Goal: Check status: Check status

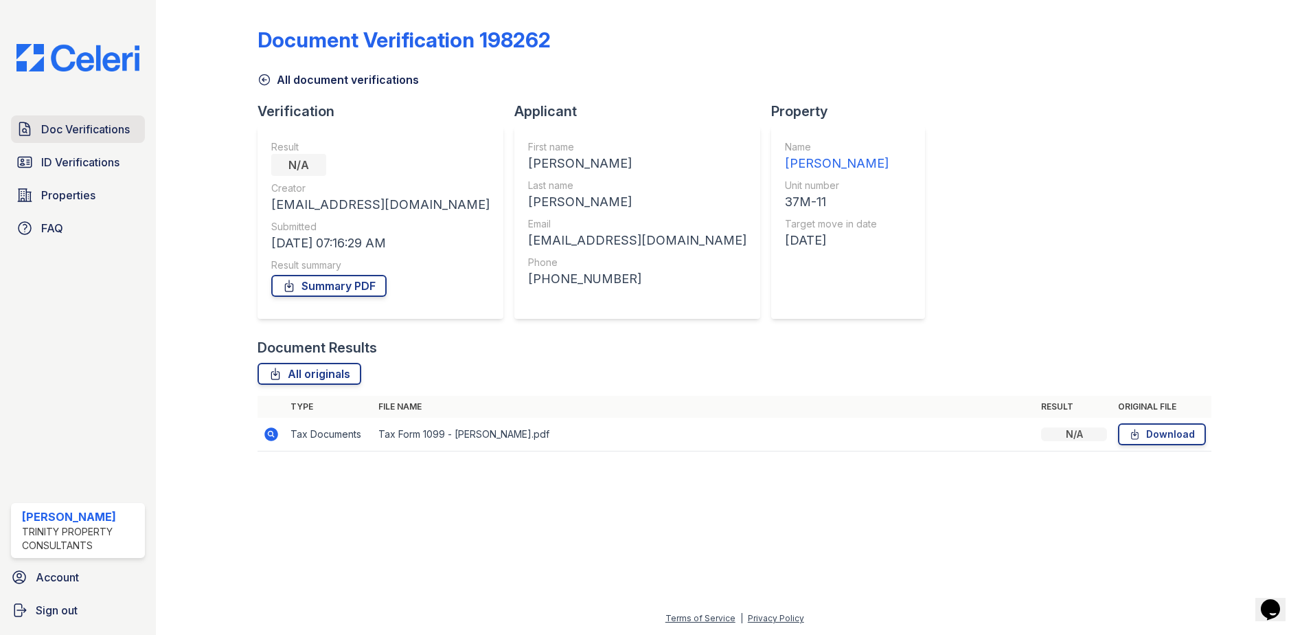
click at [69, 118] on link "Doc Verifications" at bounding box center [78, 128] width 134 height 27
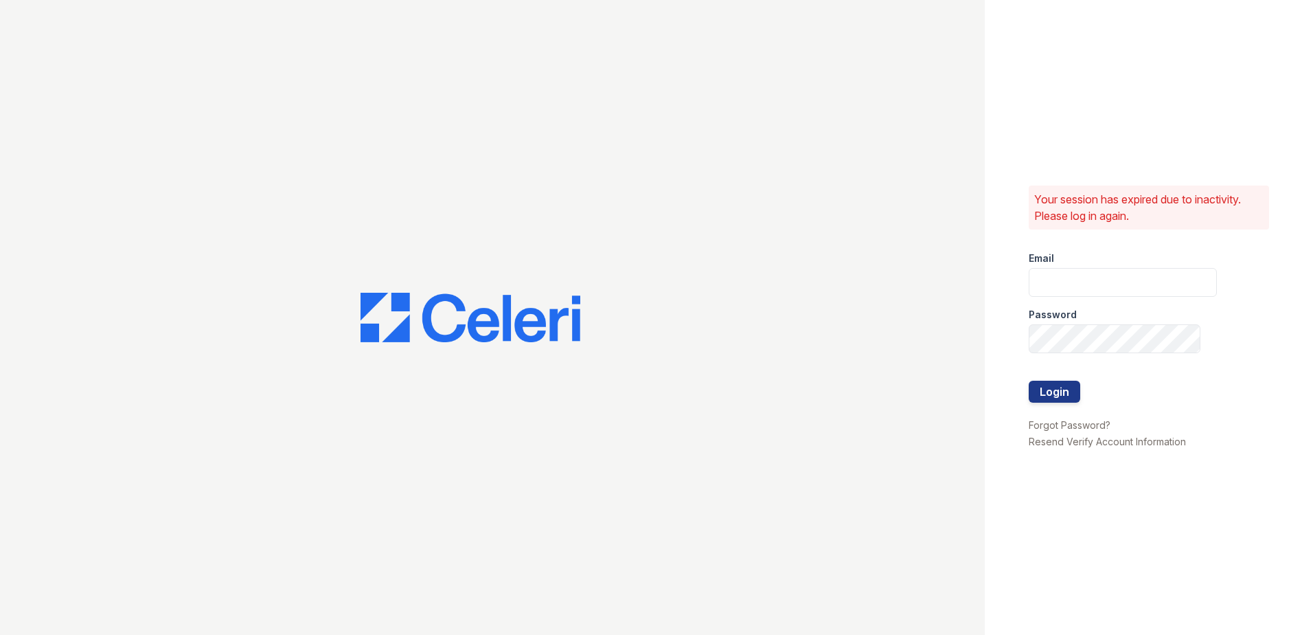
type input "Renewwaltham@trinity-pm.com"
click at [1053, 387] on button "Login" at bounding box center [1055, 391] width 52 height 22
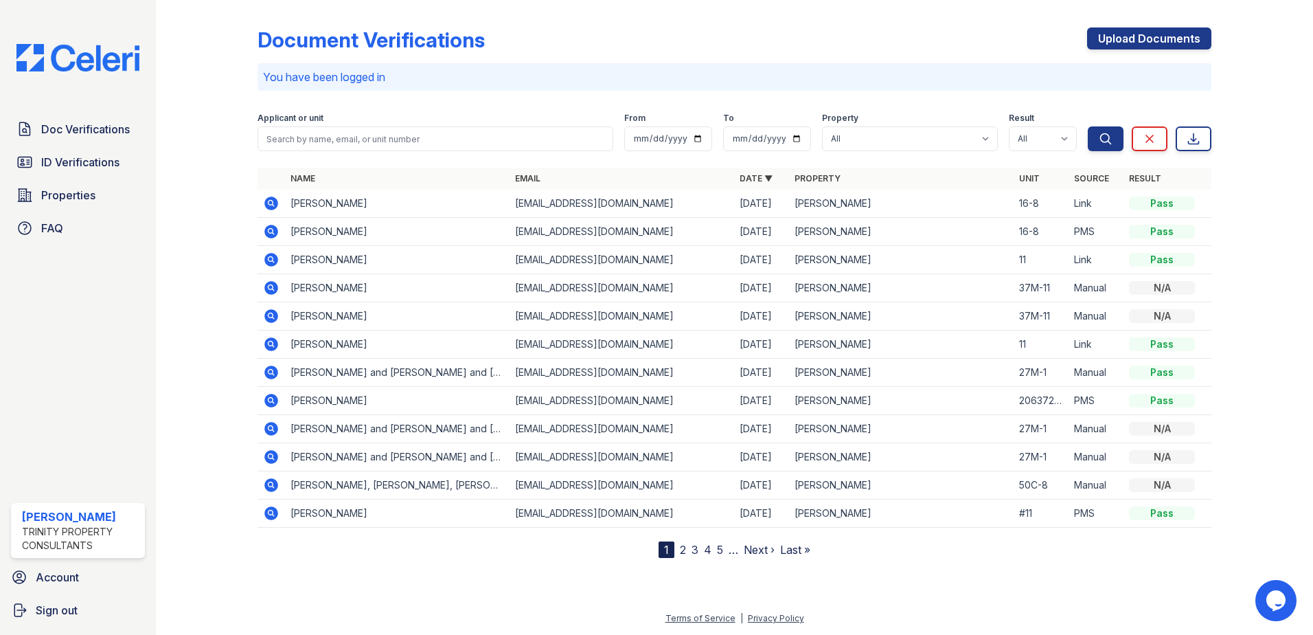
click at [271, 202] on icon at bounding box center [270, 202] width 3 height 3
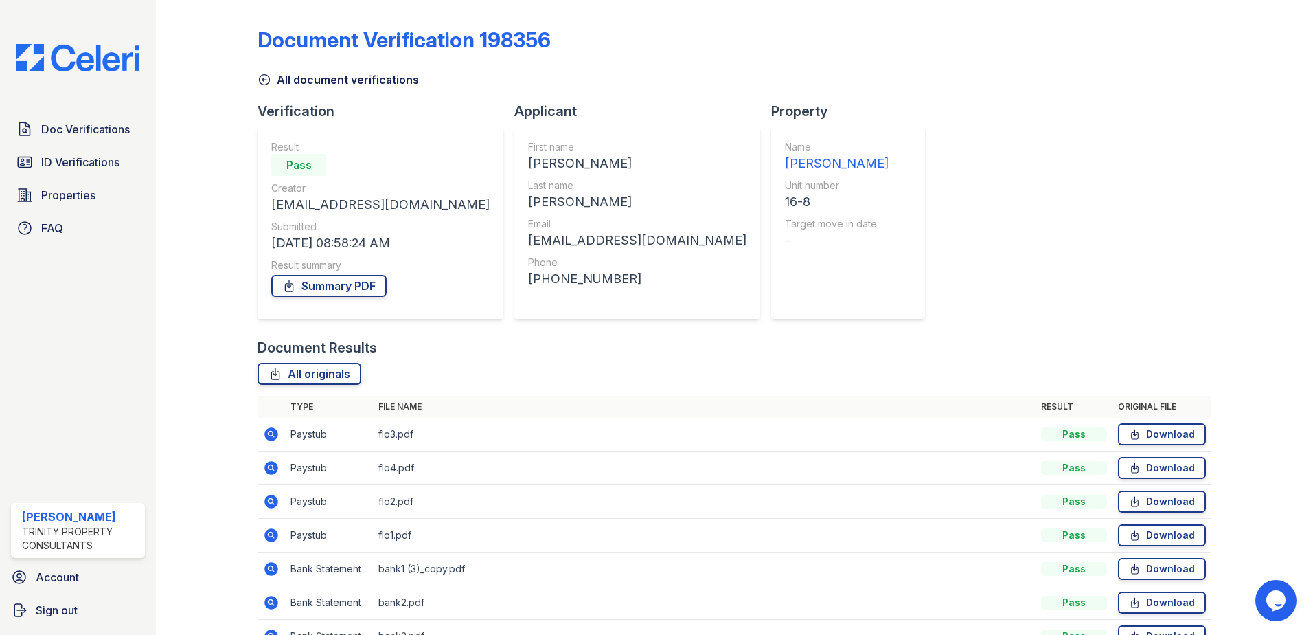
click at [295, 441] on td "Paystub" at bounding box center [329, 435] width 88 height 34
click at [1168, 437] on link "Download" at bounding box center [1162, 434] width 88 height 22
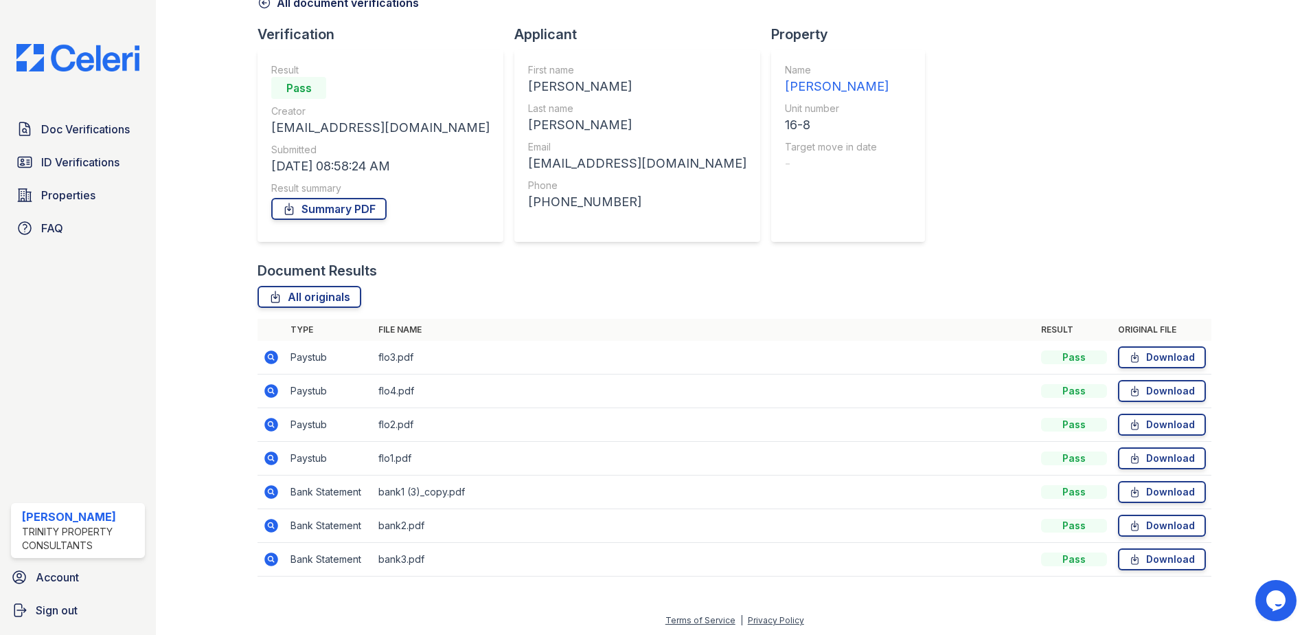
scroll to position [79, 0]
click at [306, 456] on td "Paystub" at bounding box center [329, 457] width 88 height 34
click at [273, 455] on icon at bounding box center [271, 456] width 14 height 14
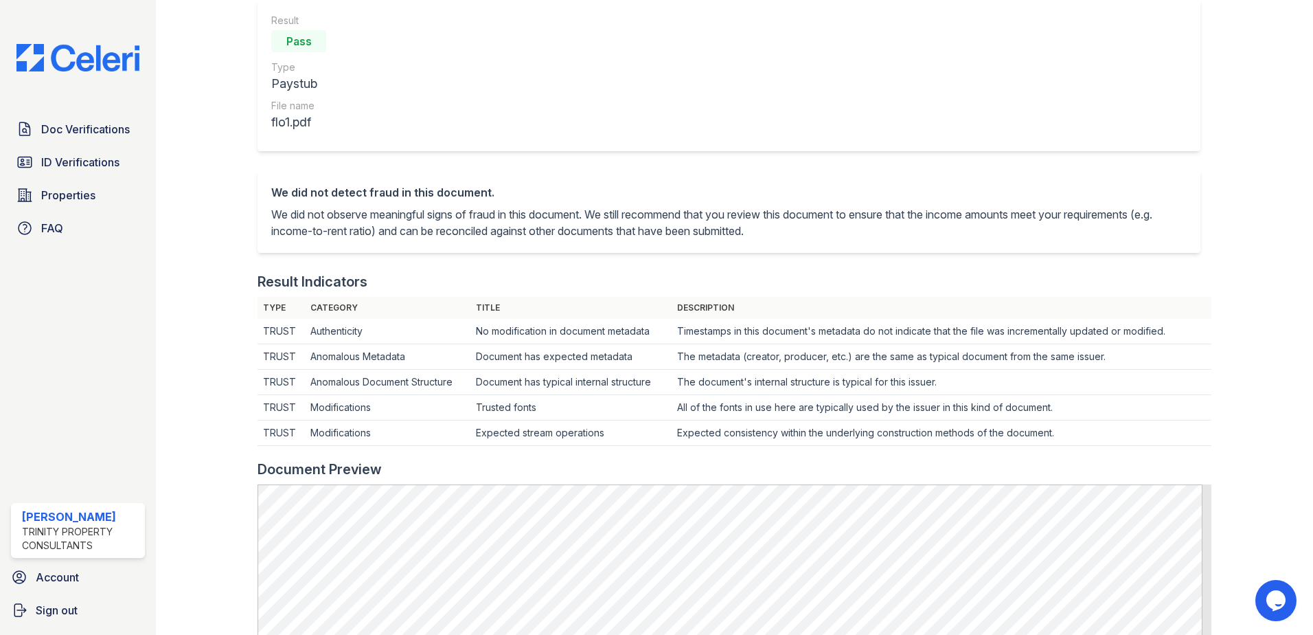
scroll to position [137, 0]
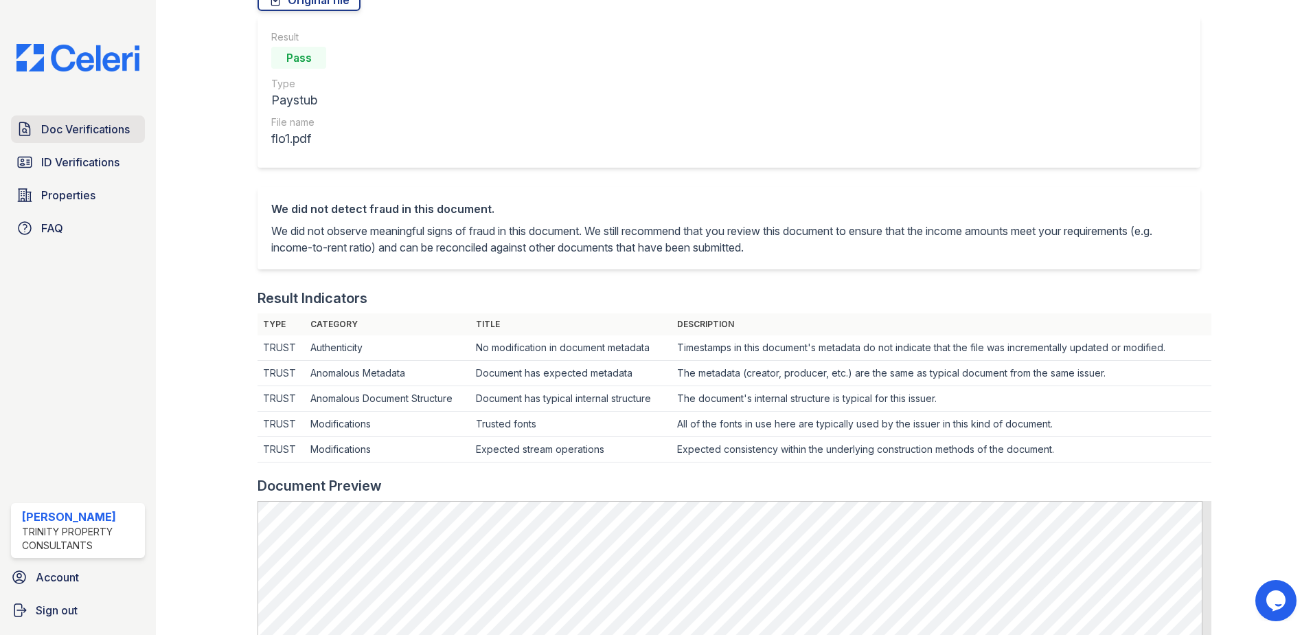
drag, startPoint x: 49, startPoint y: 123, endPoint x: 58, endPoint y: 126, distance: 10.0
click at [50, 124] on span "Doc Verifications" at bounding box center [85, 129] width 89 height 16
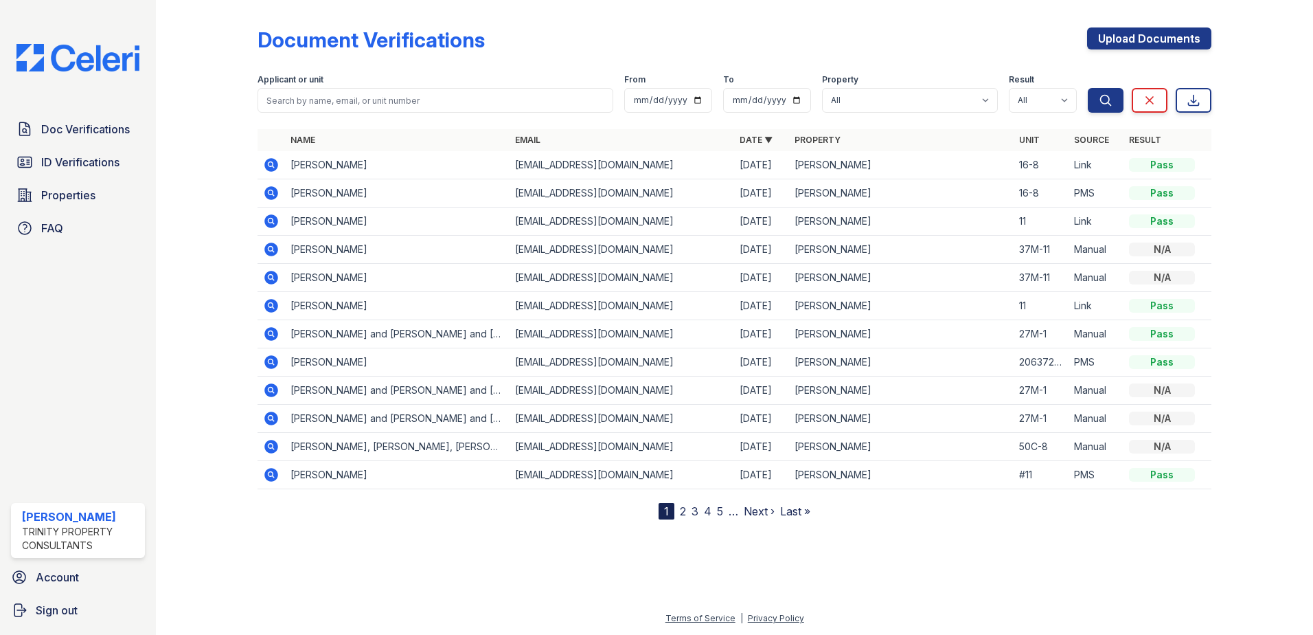
click at [273, 191] on icon at bounding box center [271, 193] width 16 height 16
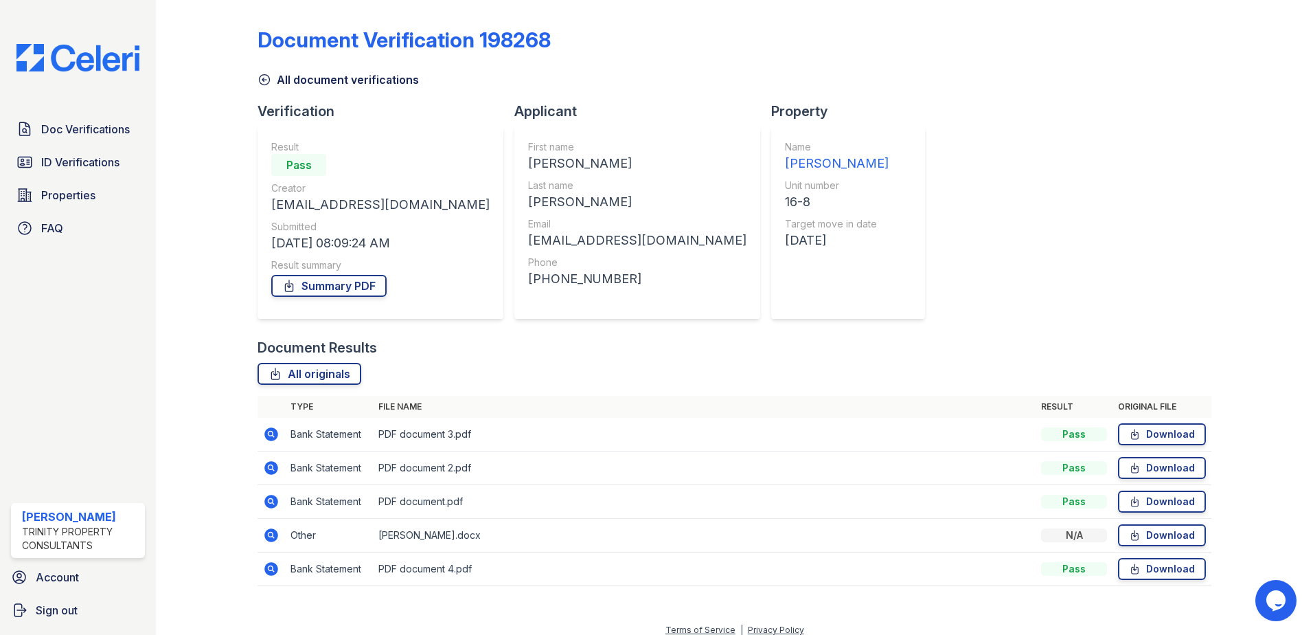
drag, startPoint x: 417, startPoint y: 431, endPoint x: 403, endPoint y: 433, distance: 13.9
click at [410, 433] on td "PDF document 3.pdf" at bounding box center [704, 435] width 663 height 34
click at [275, 435] on icon at bounding box center [271, 434] width 14 height 14
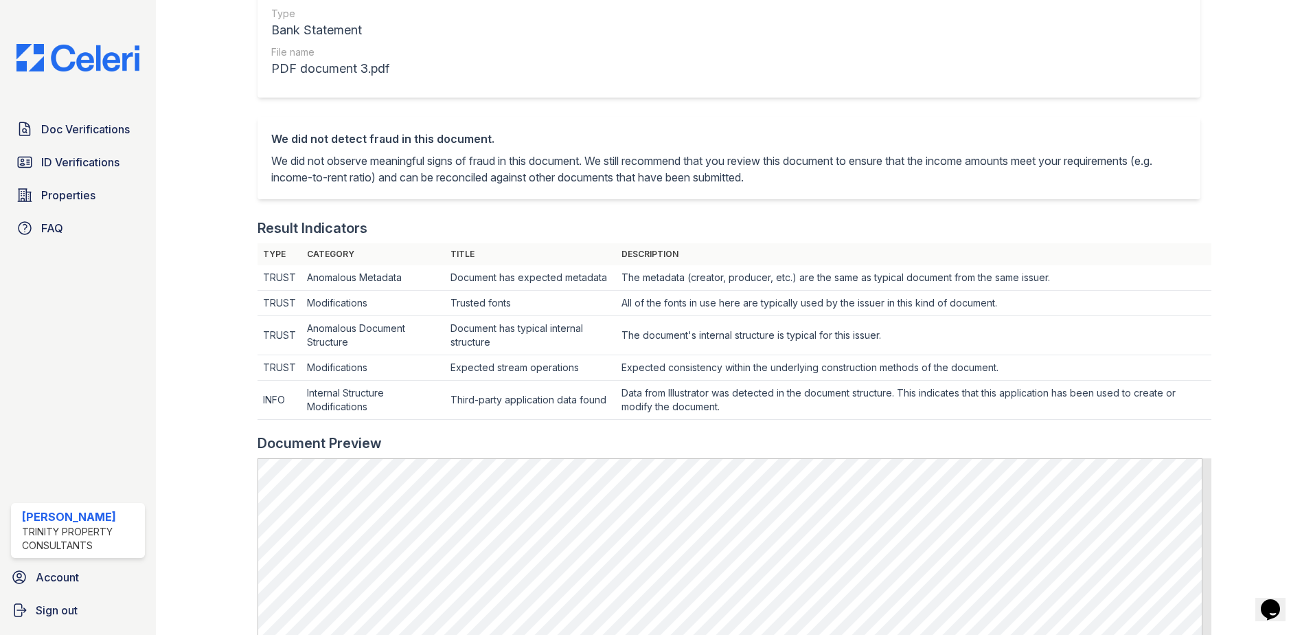
scroll to position [275, 0]
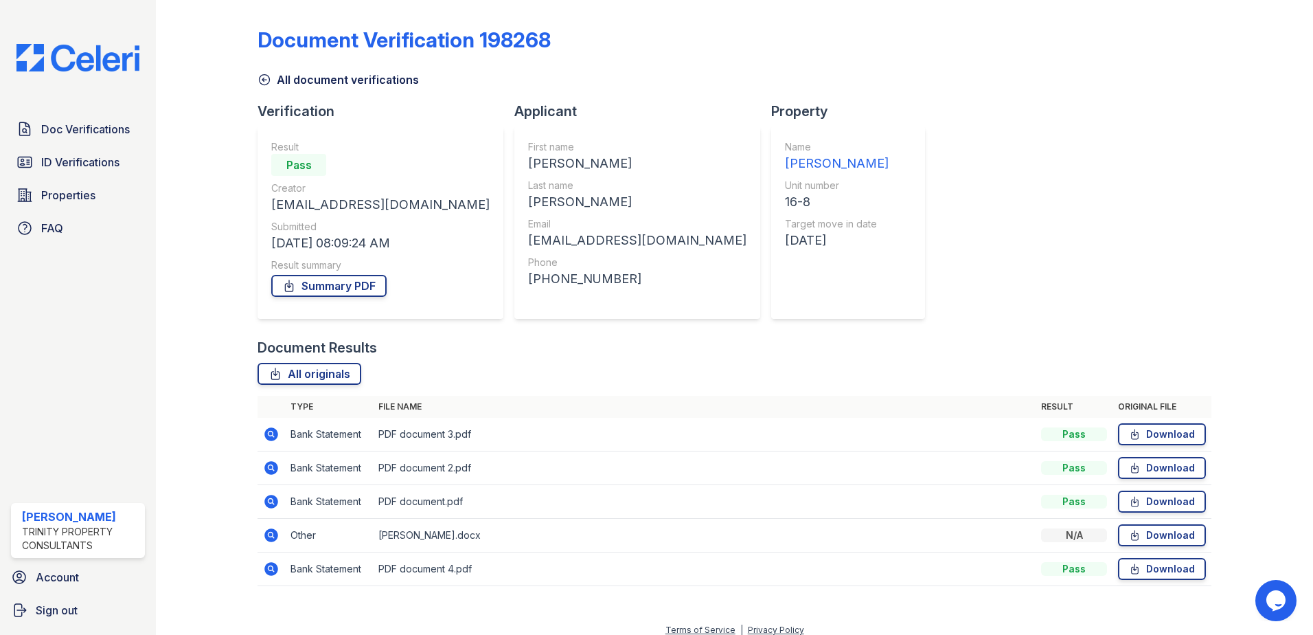
click at [270, 468] on icon at bounding box center [270, 466] width 3 height 3
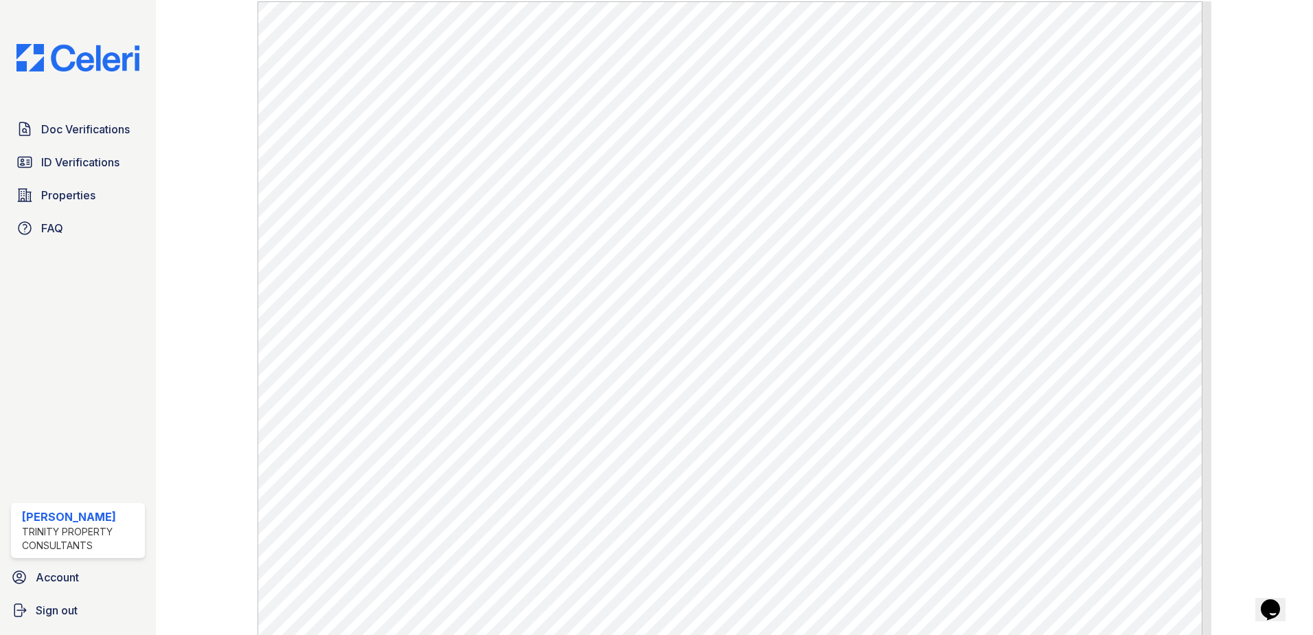
scroll to position [644, 0]
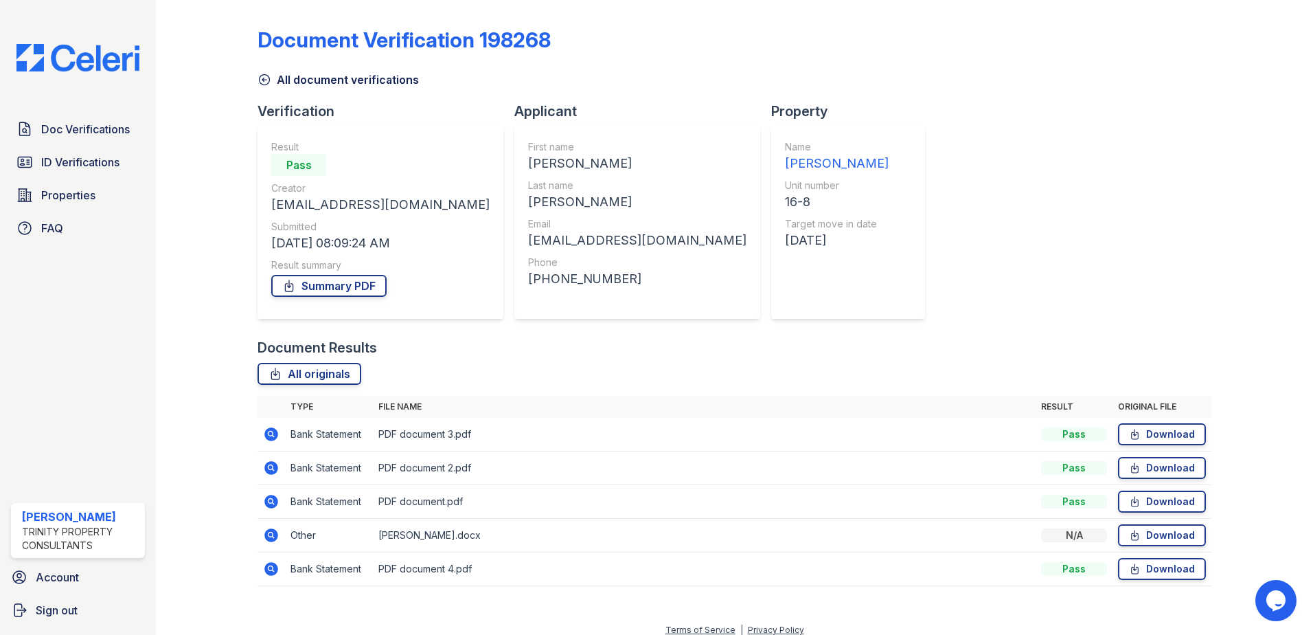
click at [267, 497] on icon at bounding box center [271, 502] width 14 height 14
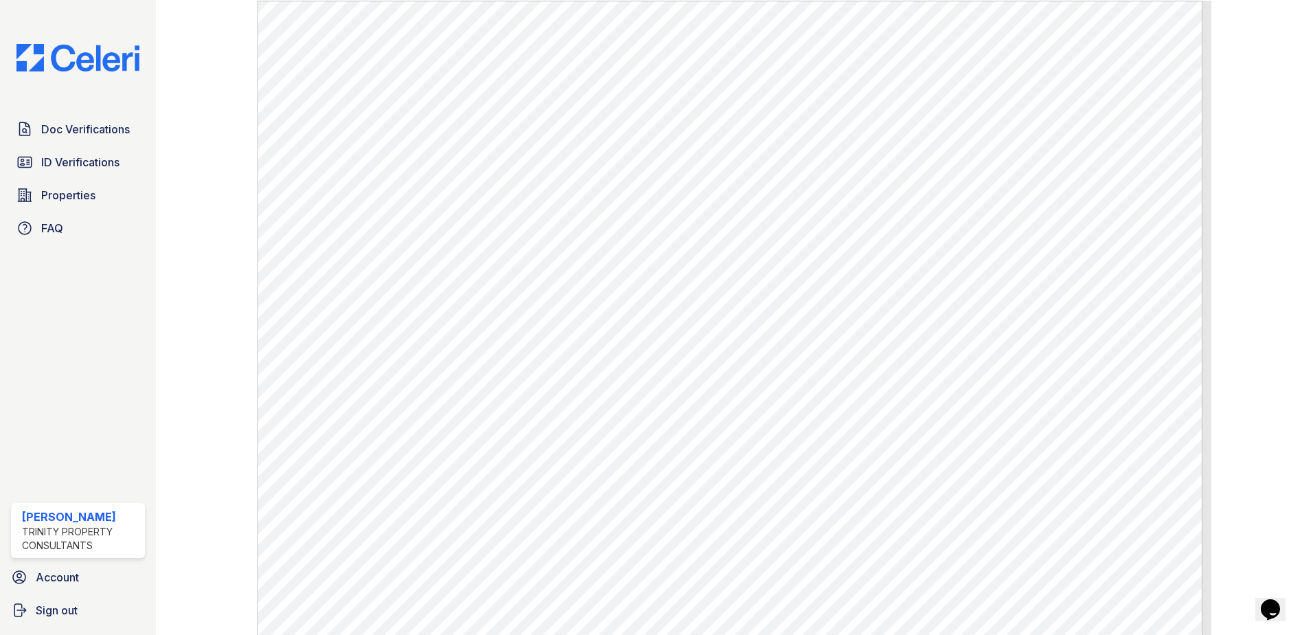
scroll to position [644, 0]
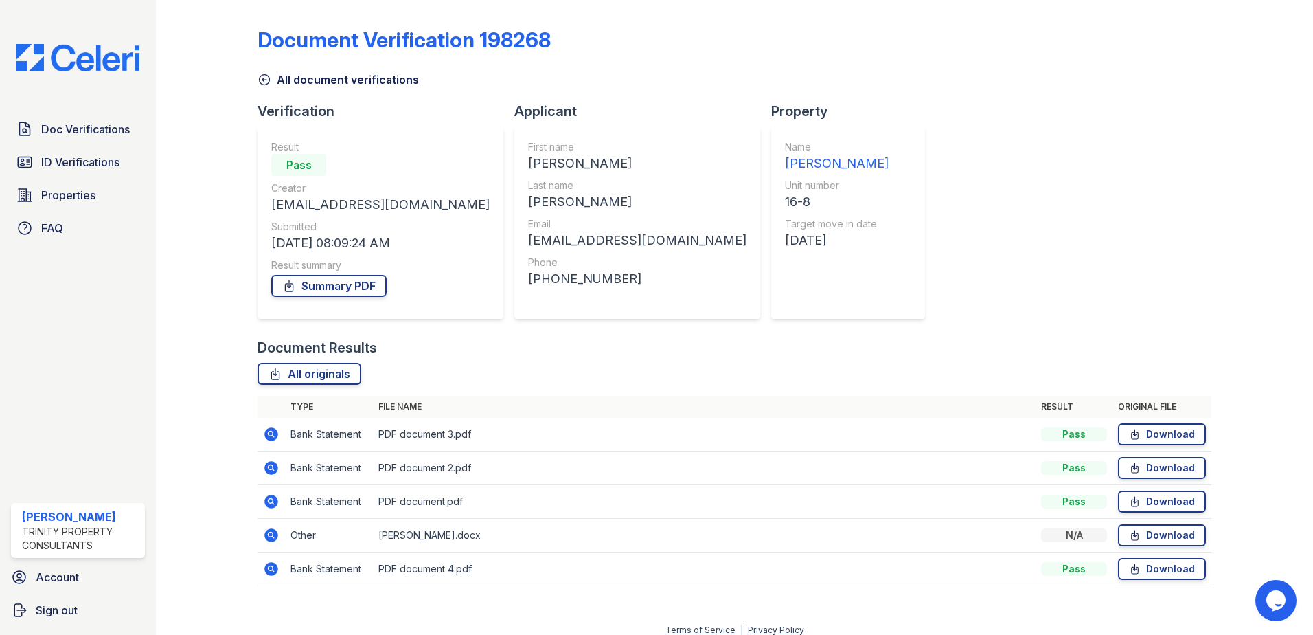
click at [272, 534] on icon at bounding box center [271, 535] width 16 height 16
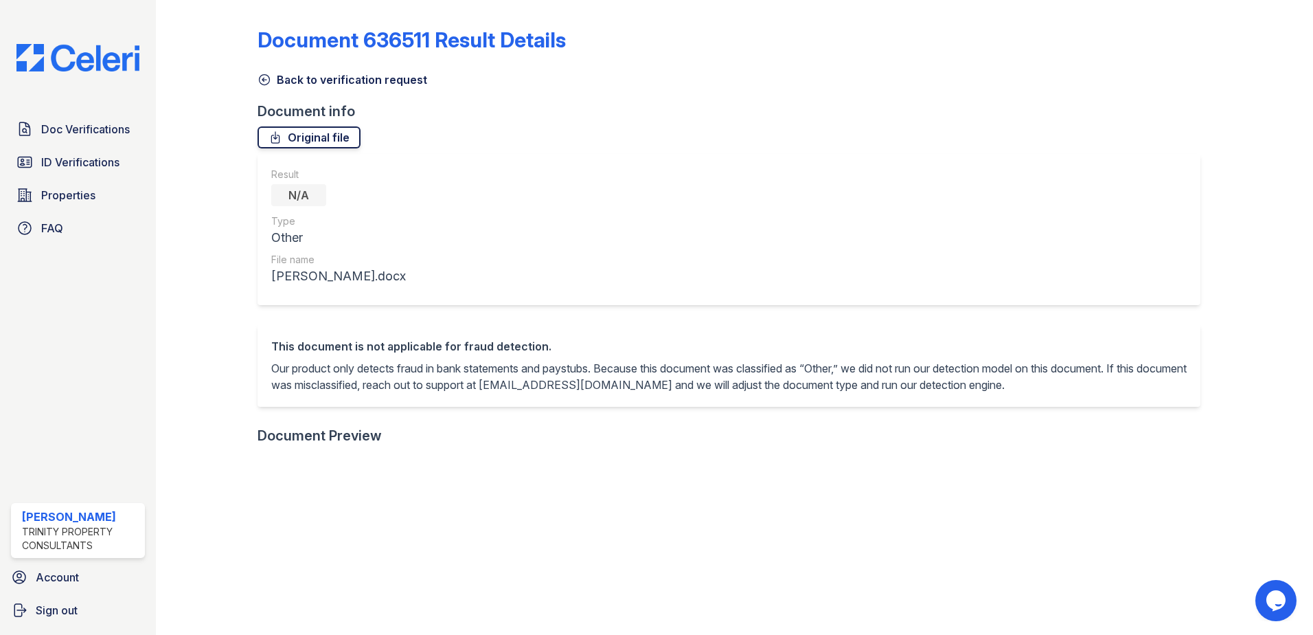
click at [277, 137] on icon at bounding box center [276, 137] width 14 height 14
click at [38, 135] on link "Doc Verifications" at bounding box center [78, 128] width 134 height 27
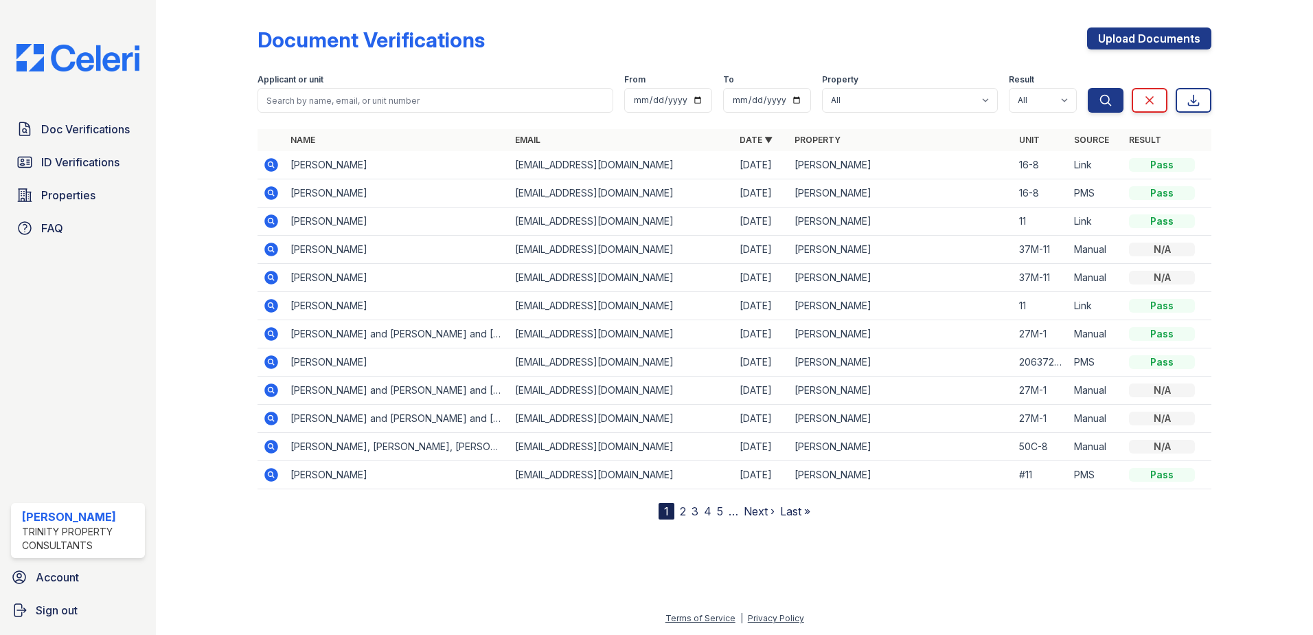
click at [274, 164] on icon at bounding box center [271, 165] width 14 height 14
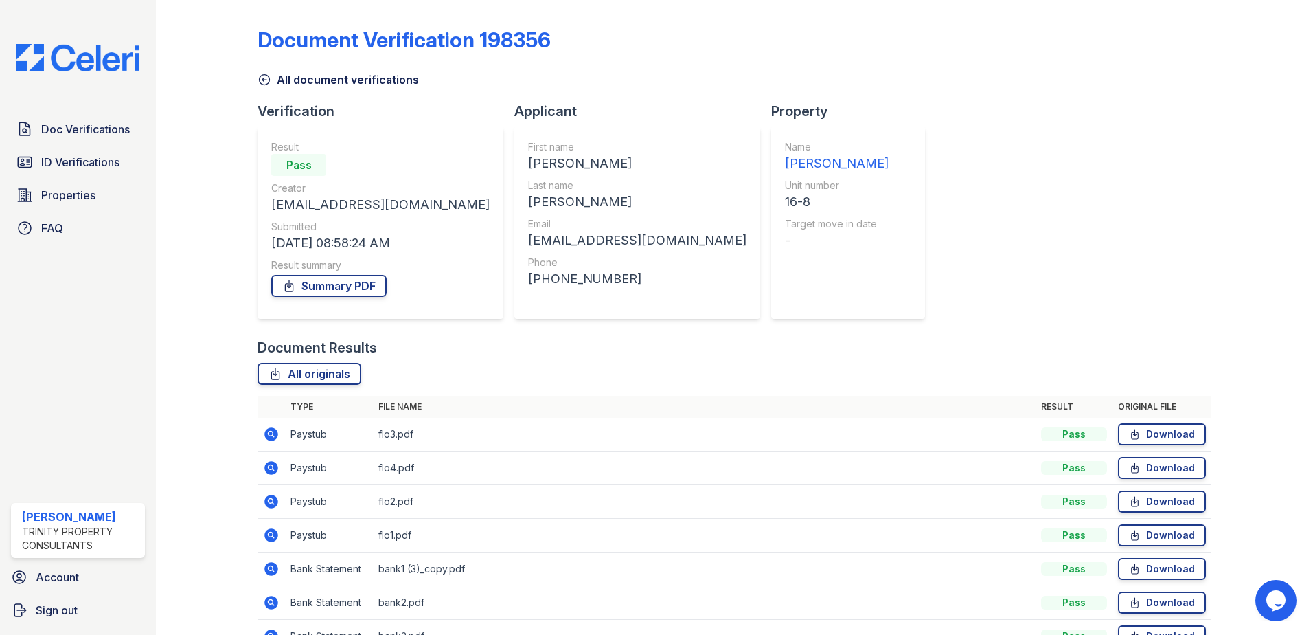
scroll to position [79, 0]
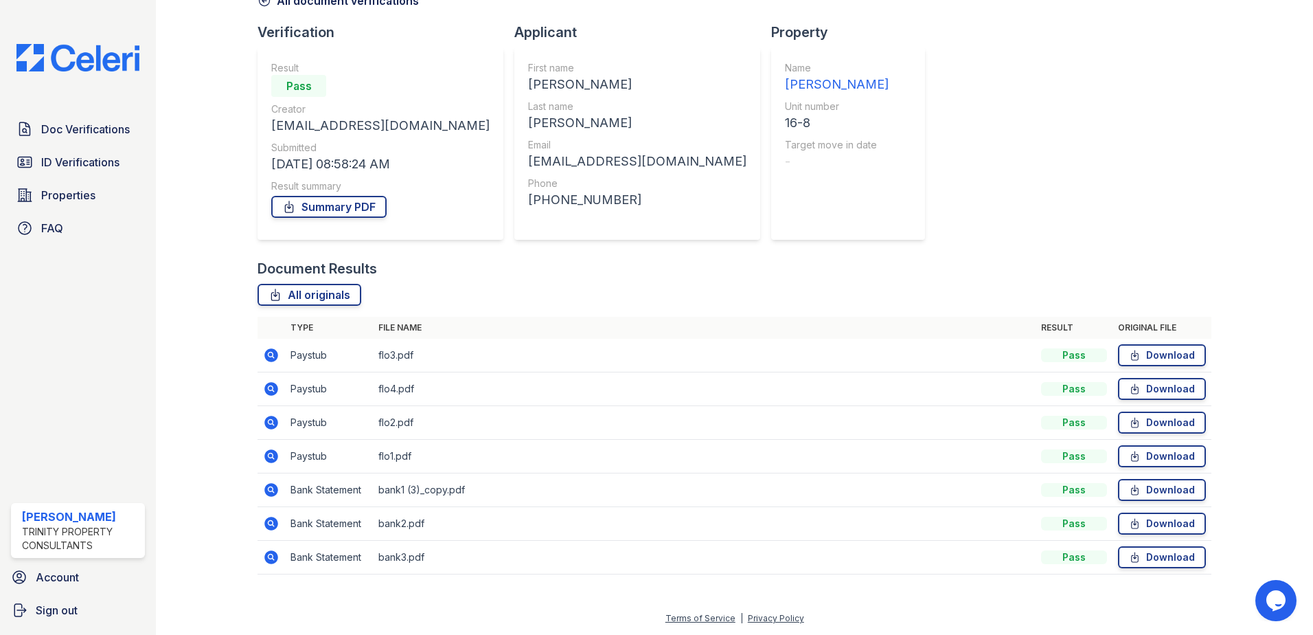
click at [446, 494] on td "bank1 (3)_copy.pdf" at bounding box center [704, 490] width 663 height 34
click at [268, 490] on icon at bounding box center [271, 489] width 16 height 16
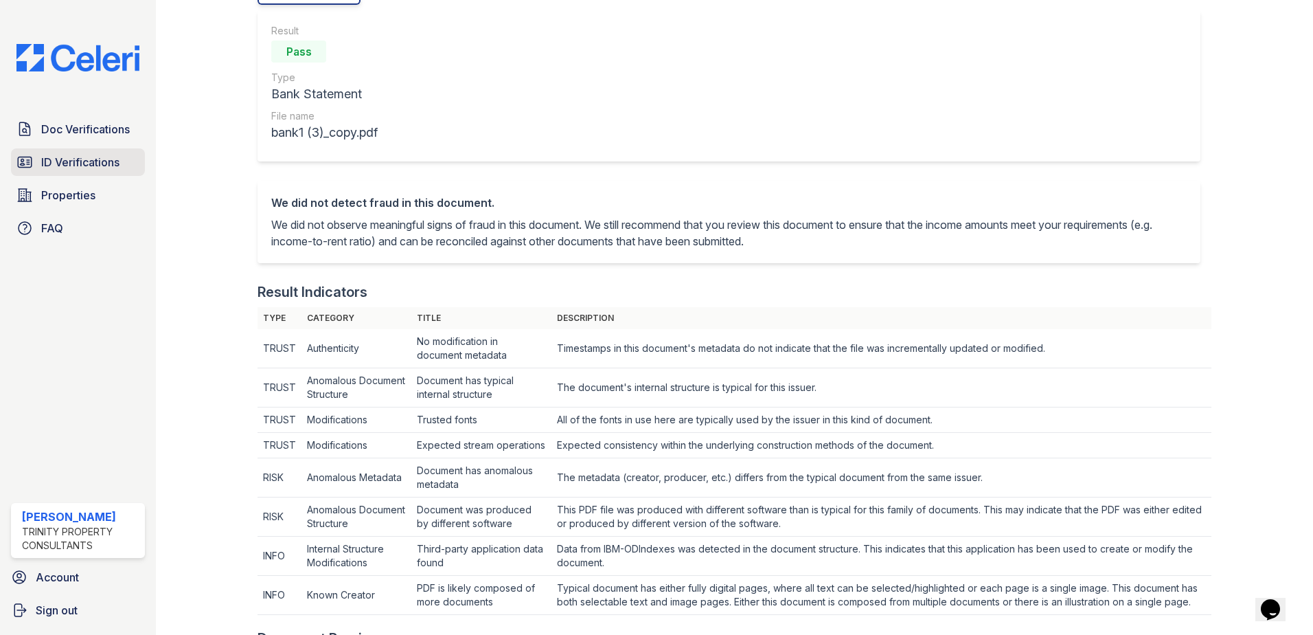
scroll to position [137, 0]
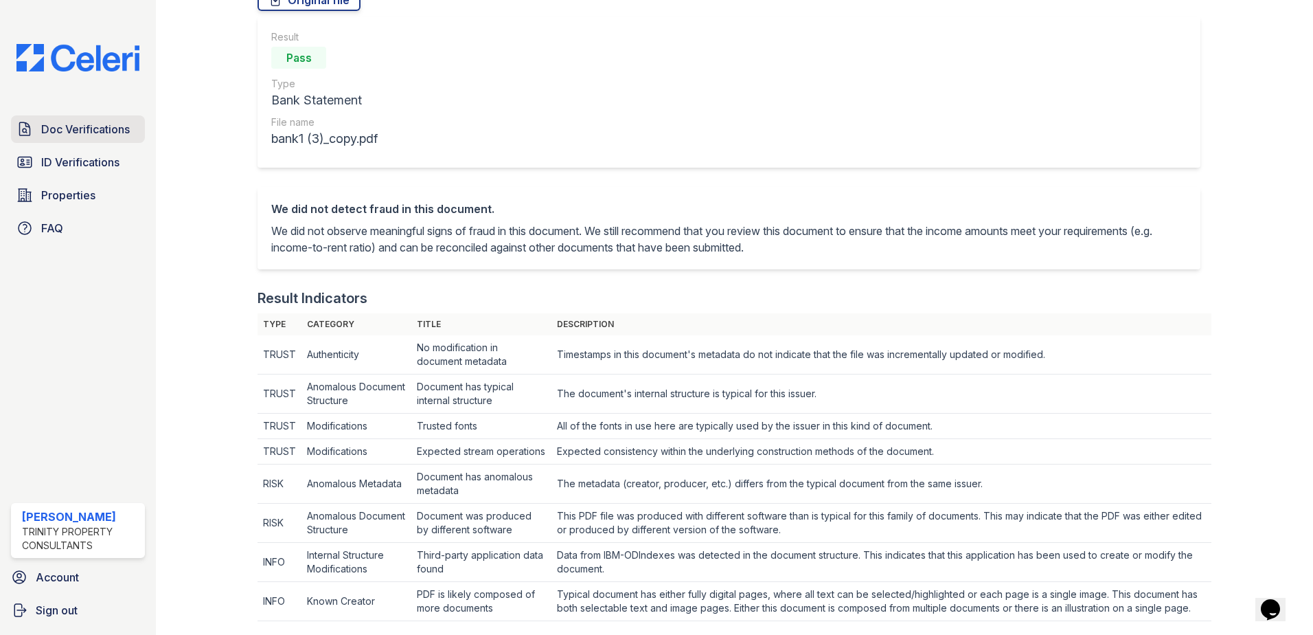
drag, startPoint x: 22, startPoint y: 126, endPoint x: 45, endPoint y: 126, distance: 22.7
click at [22, 126] on icon at bounding box center [24, 129] width 16 height 16
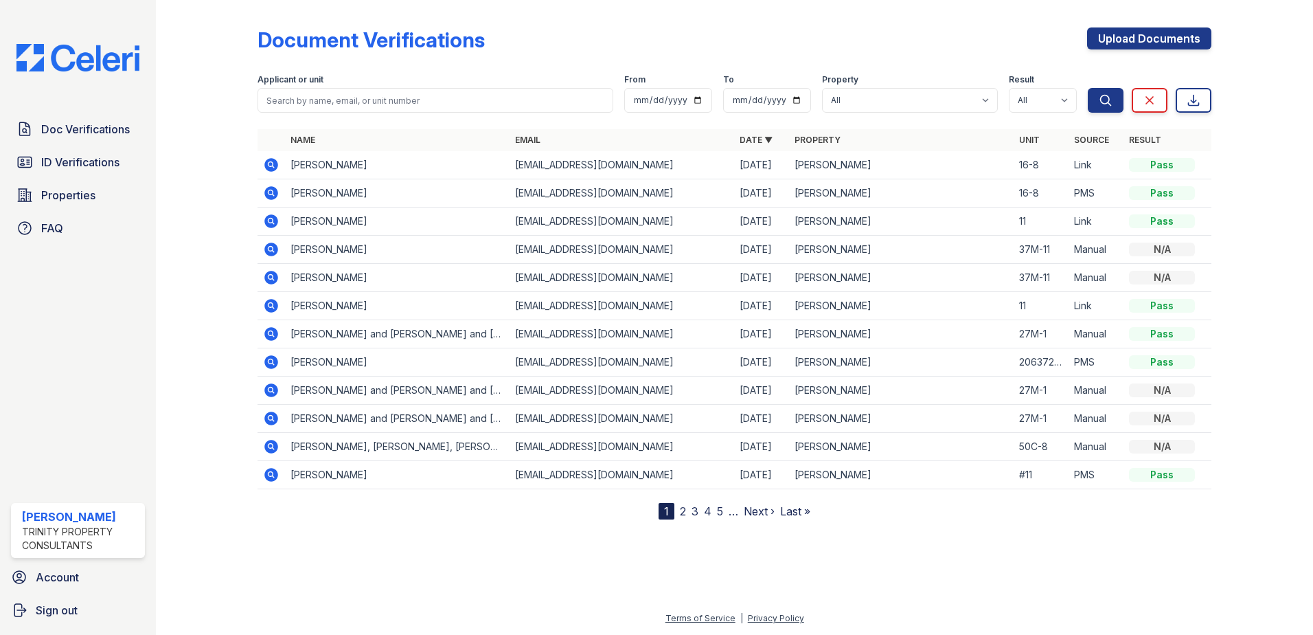
click at [273, 165] on icon at bounding box center [271, 165] width 16 height 16
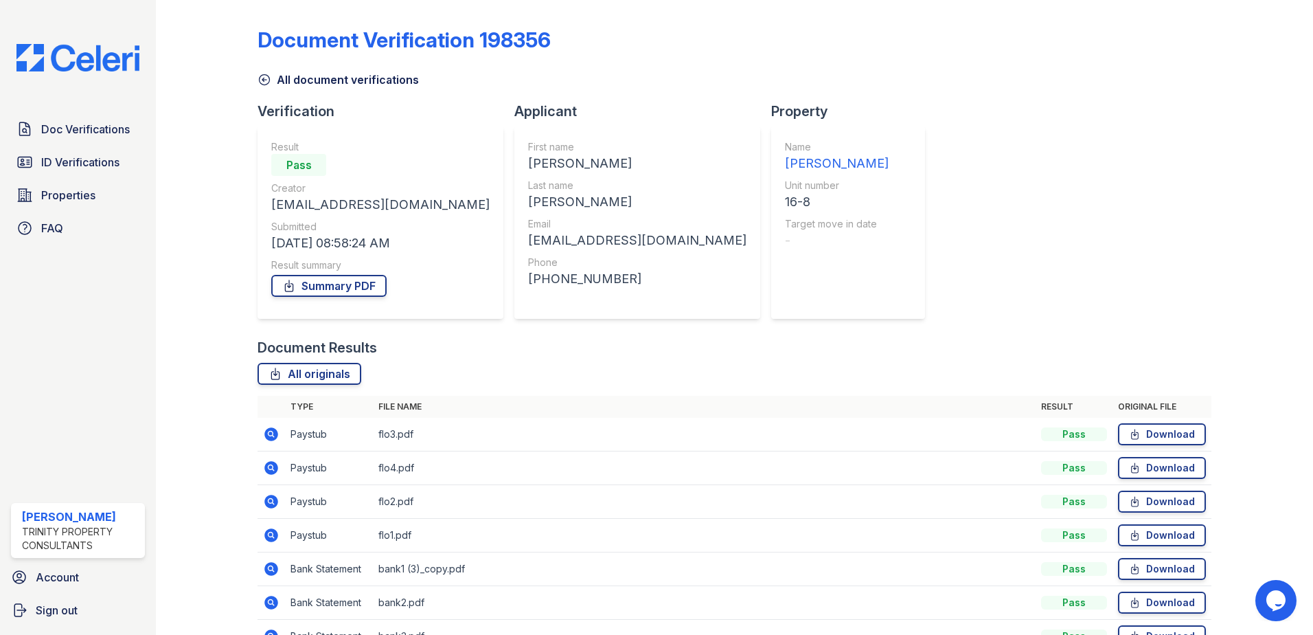
click at [271, 470] on icon at bounding box center [271, 468] width 14 height 14
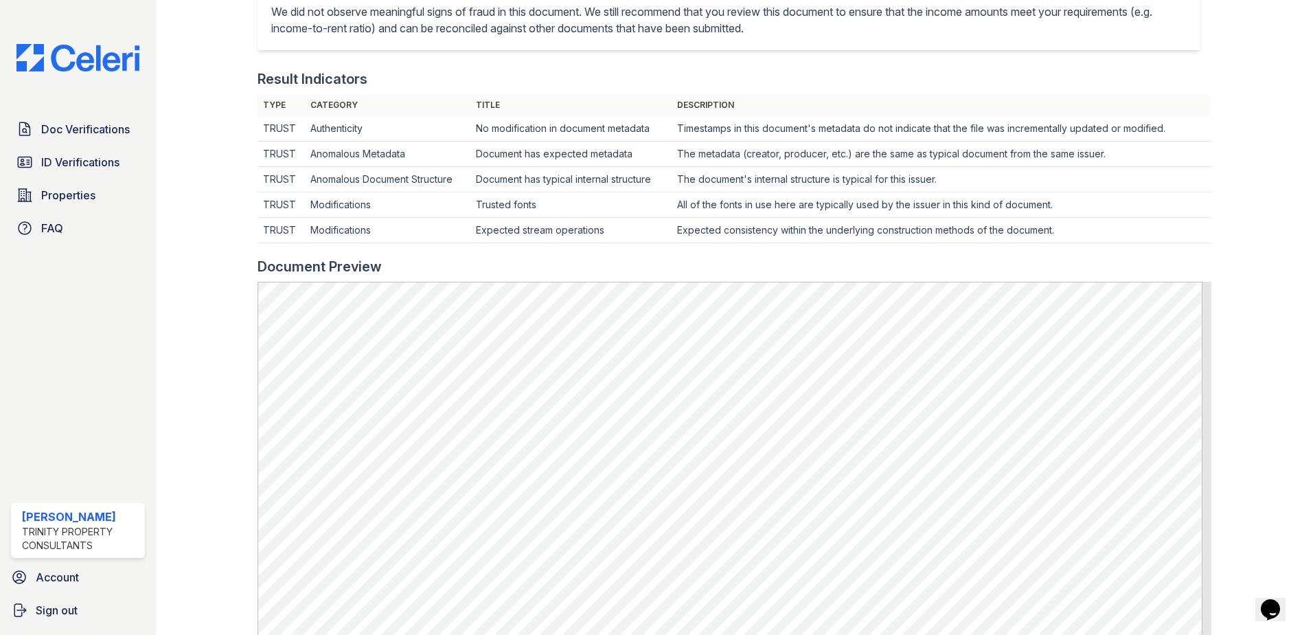
scroll to position [412, 0]
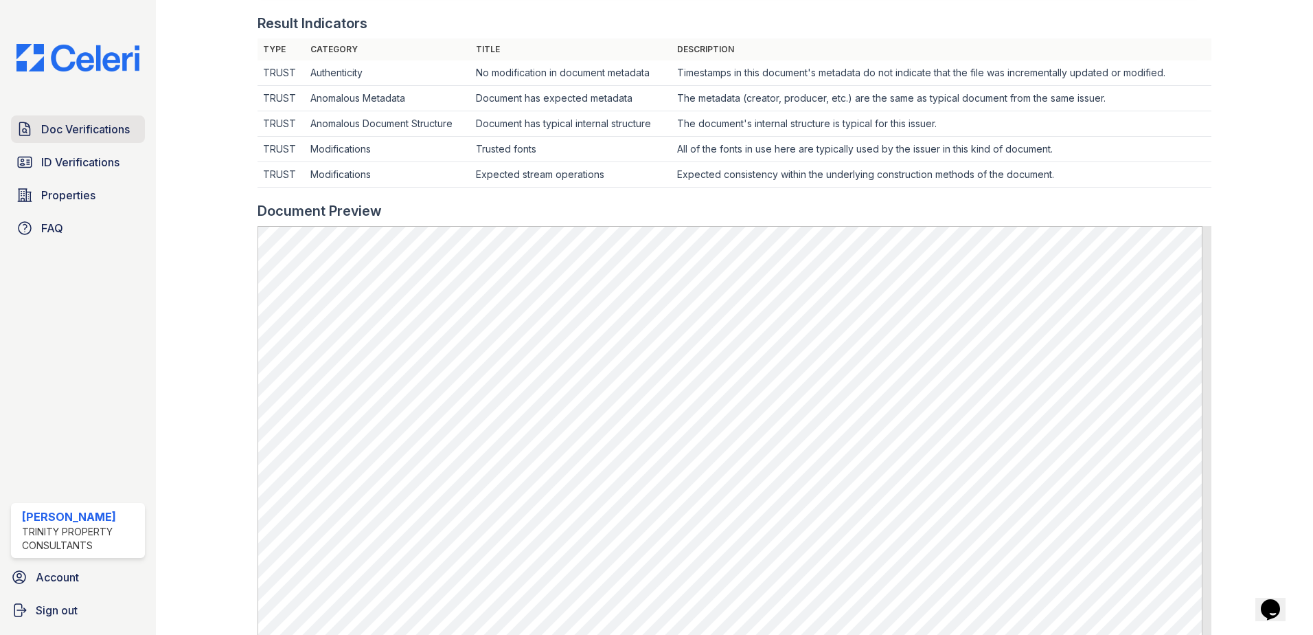
click at [86, 128] on span "Doc Verifications" at bounding box center [85, 129] width 89 height 16
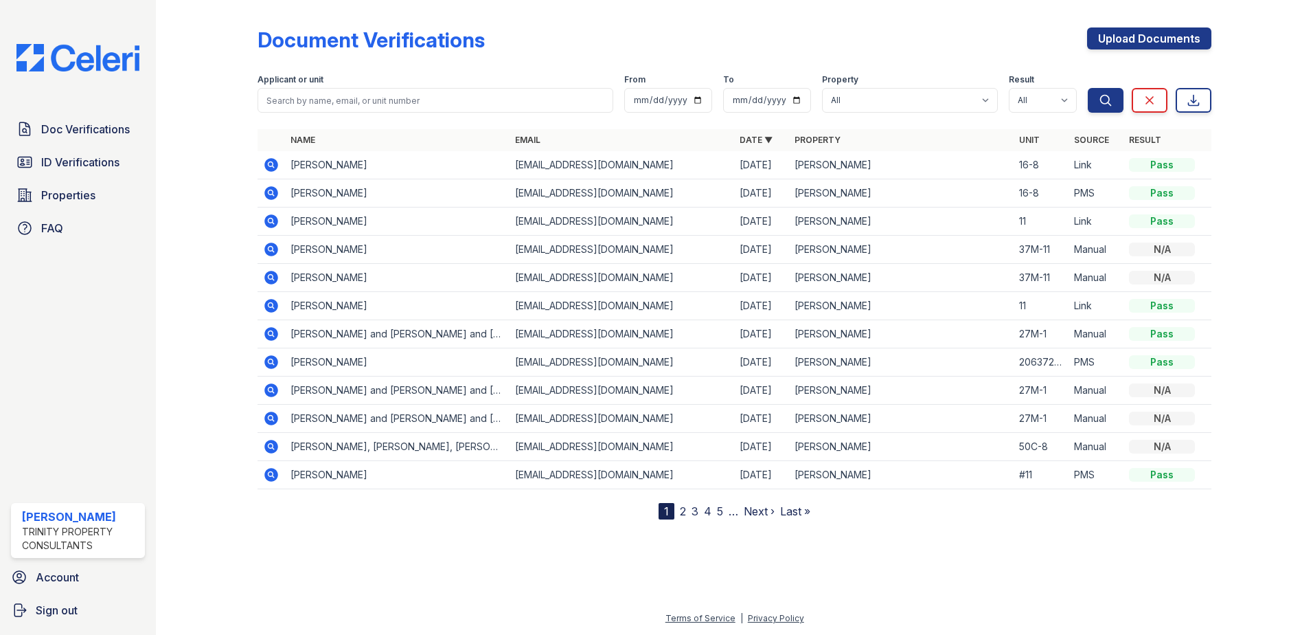
click at [273, 163] on icon at bounding box center [271, 165] width 16 height 16
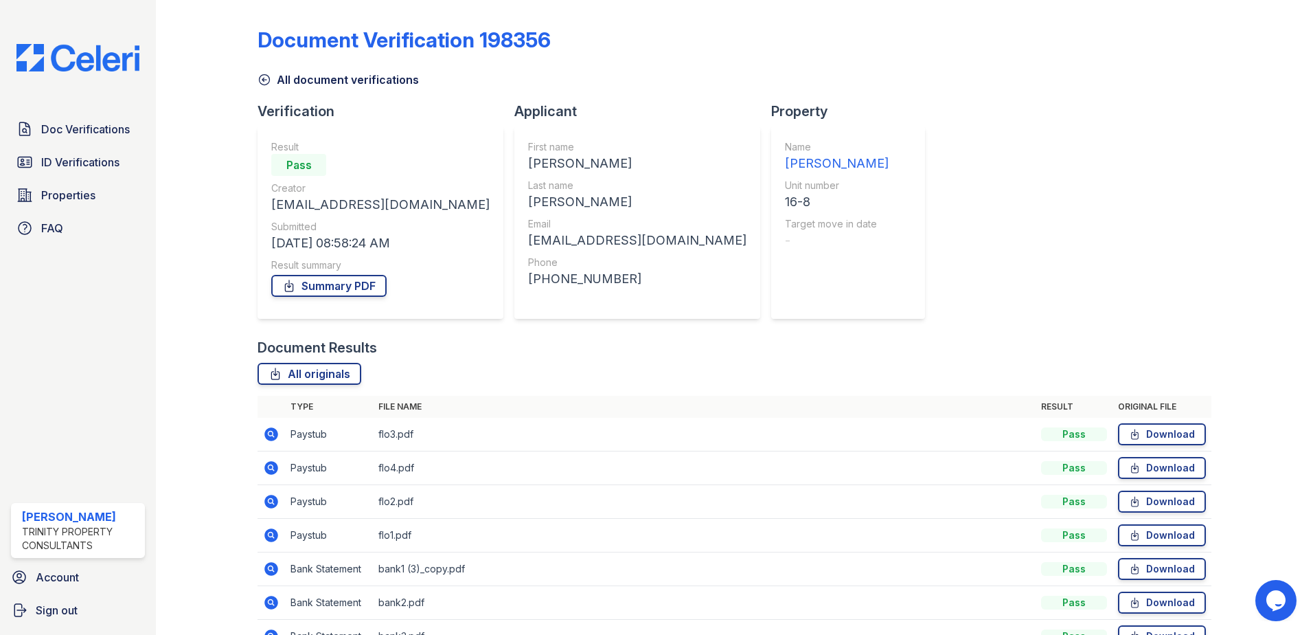
scroll to position [79, 0]
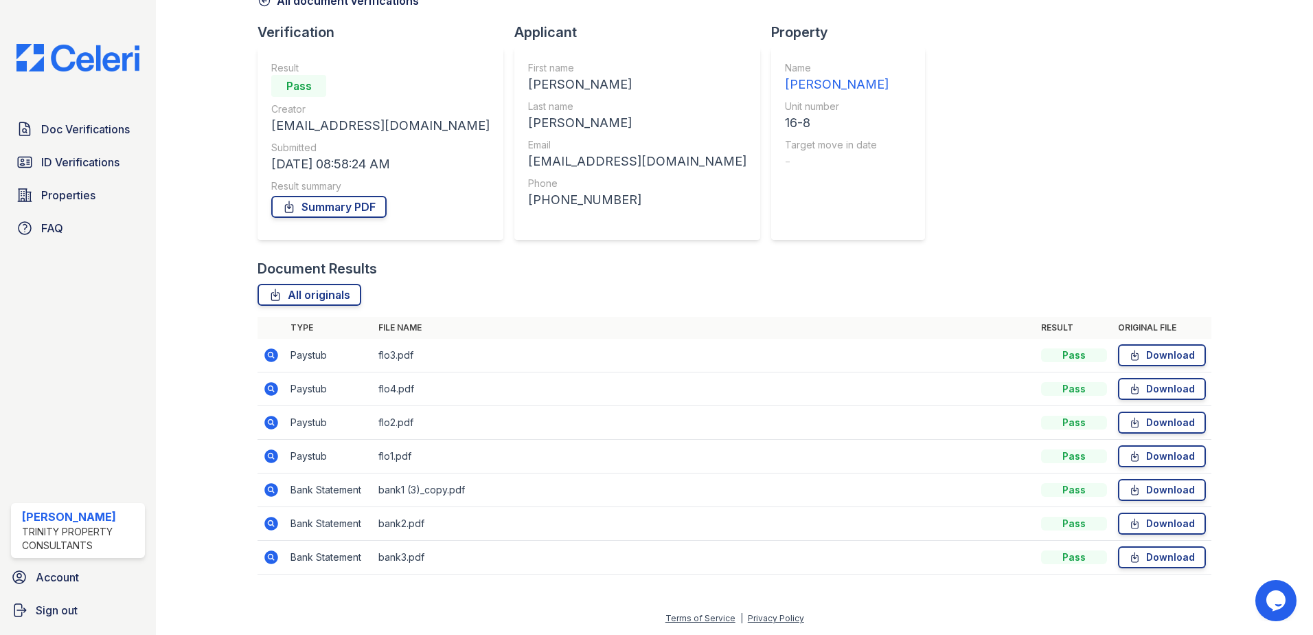
click at [266, 454] on icon at bounding box center [271, 456] width 14 height 14
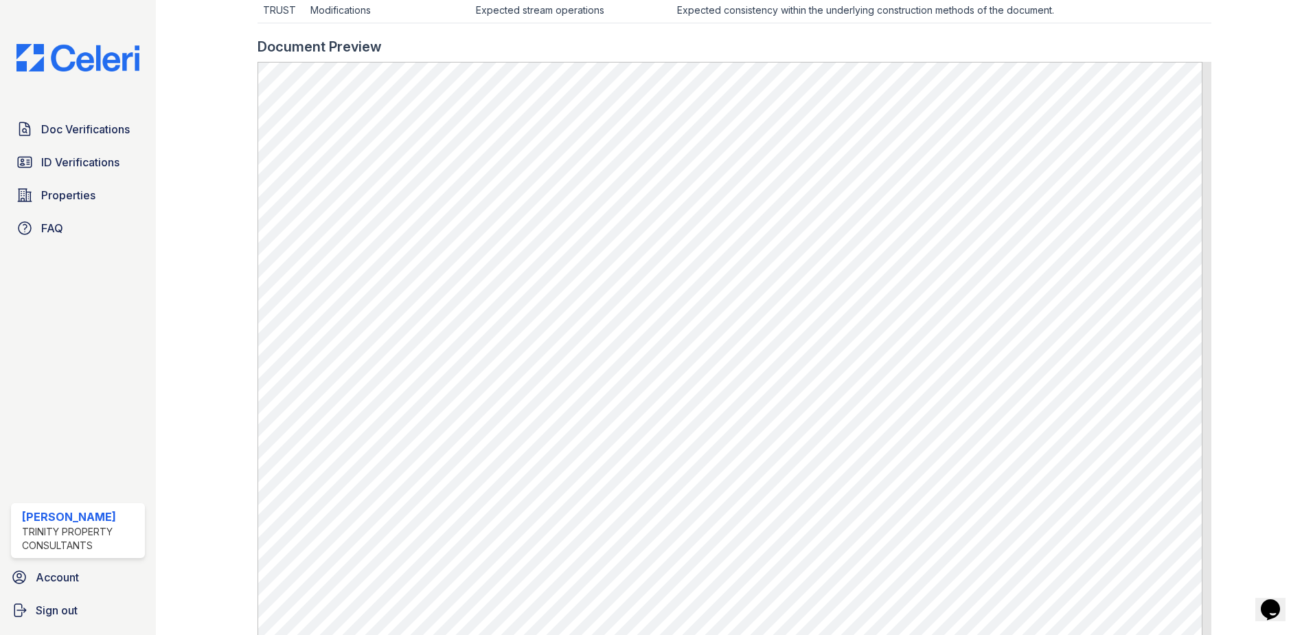
scroll to position [618, 0]
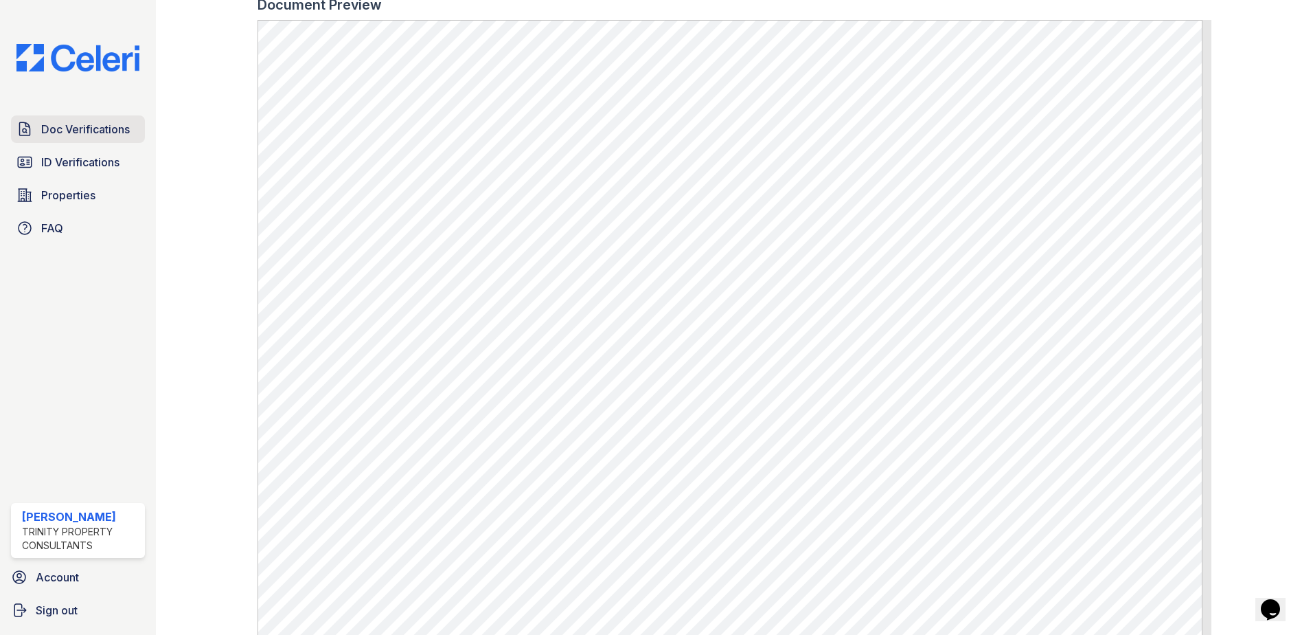
click at [88, 133] on span "Doc Verifications" at bounding box center [85, 129] width 89 height 16
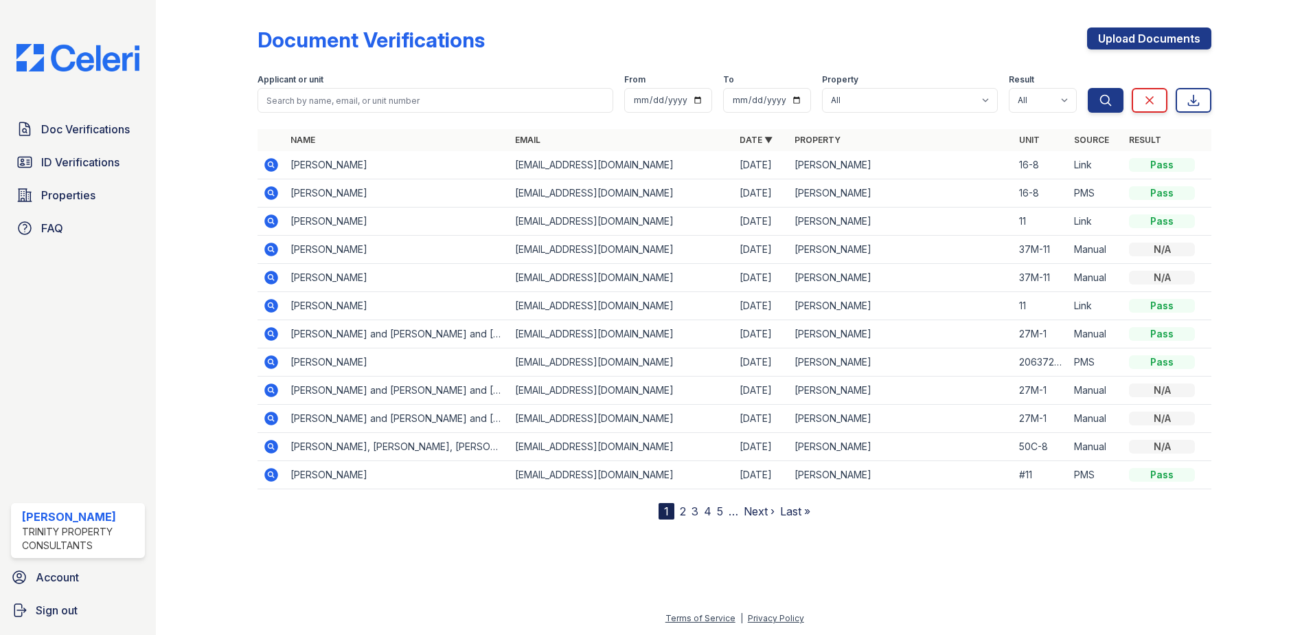
click at [264, 162] on icon at bounding box center [271, 165] width 16 height 16
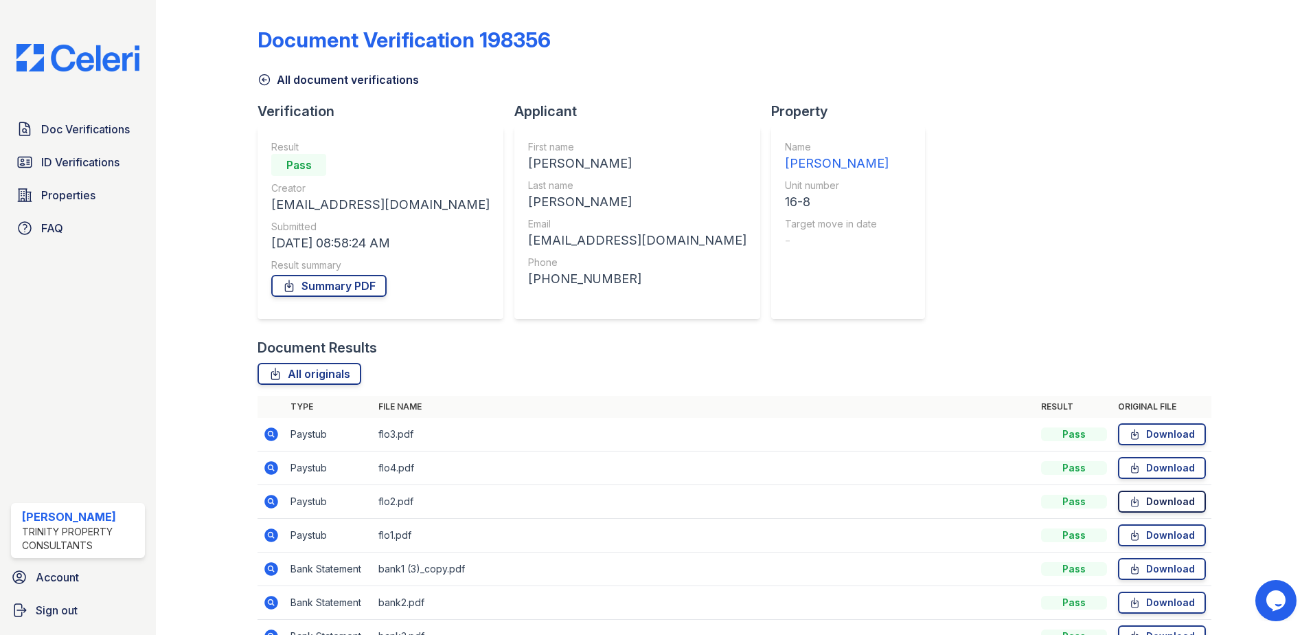
click at [1156, 504] on link "Download" at bounding box center [1162, 501] width 88 height 22
click at [274, 534] on icon at bounding box center [271, 535] width 14 height 14
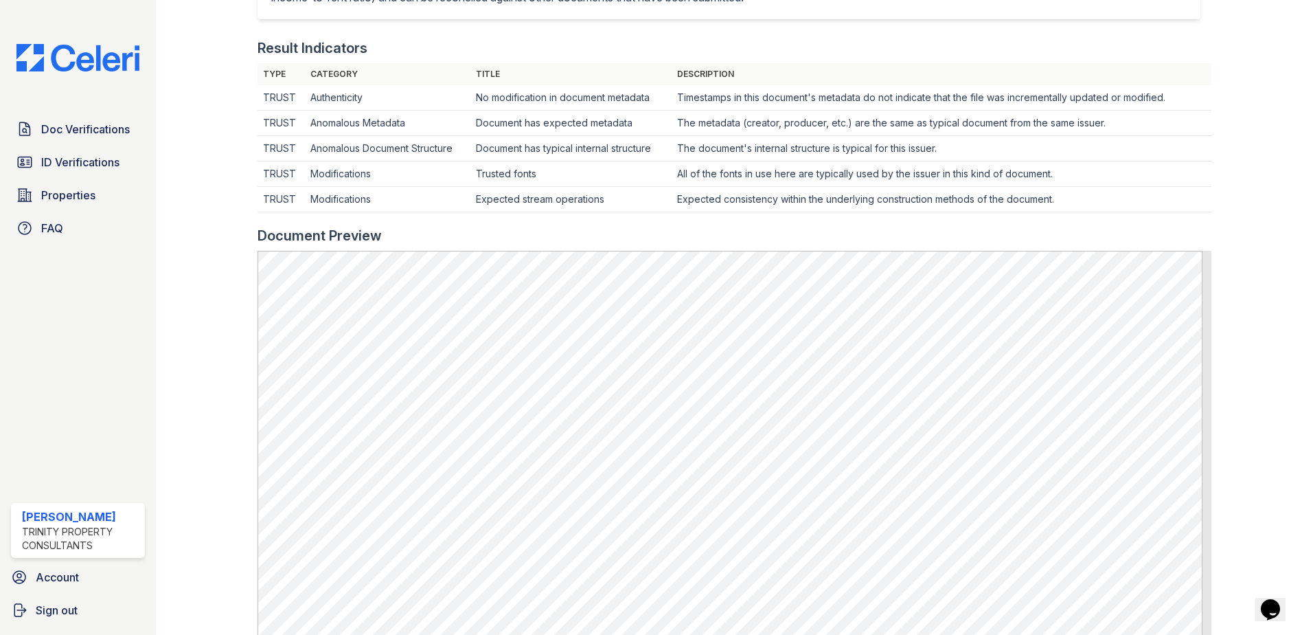
scroll to position [412, 0]
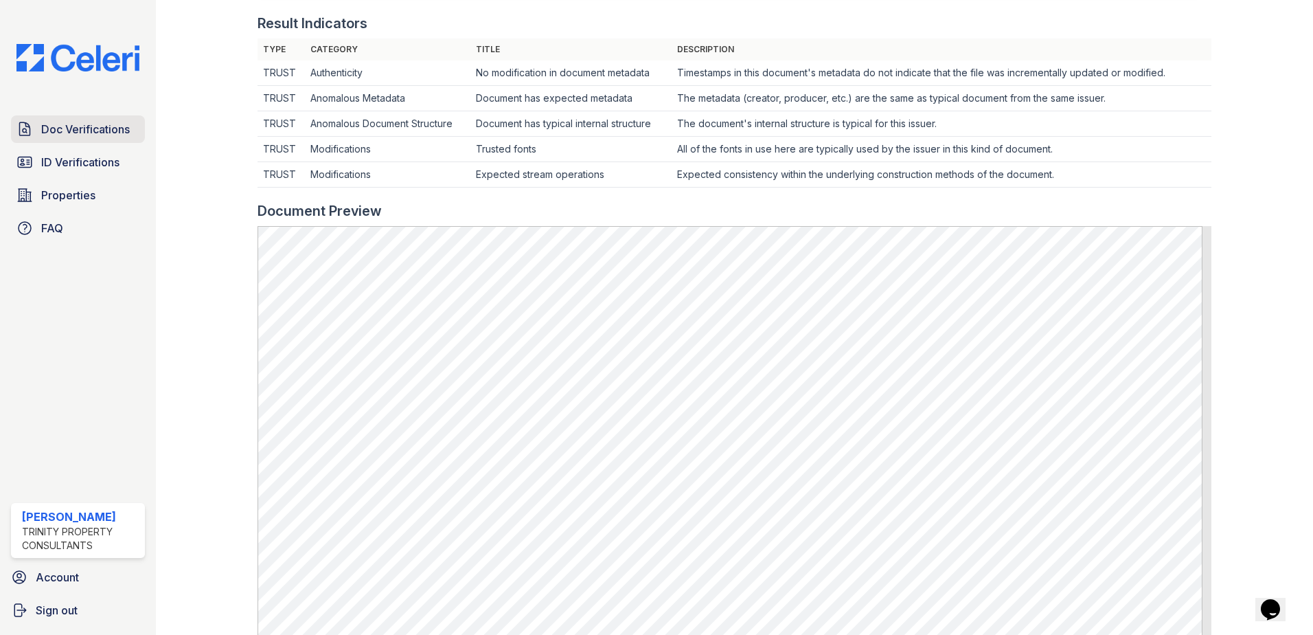
click at [111, 135] on span "Doc Verifications" at bounding box center [85, 129] width 89 height 16
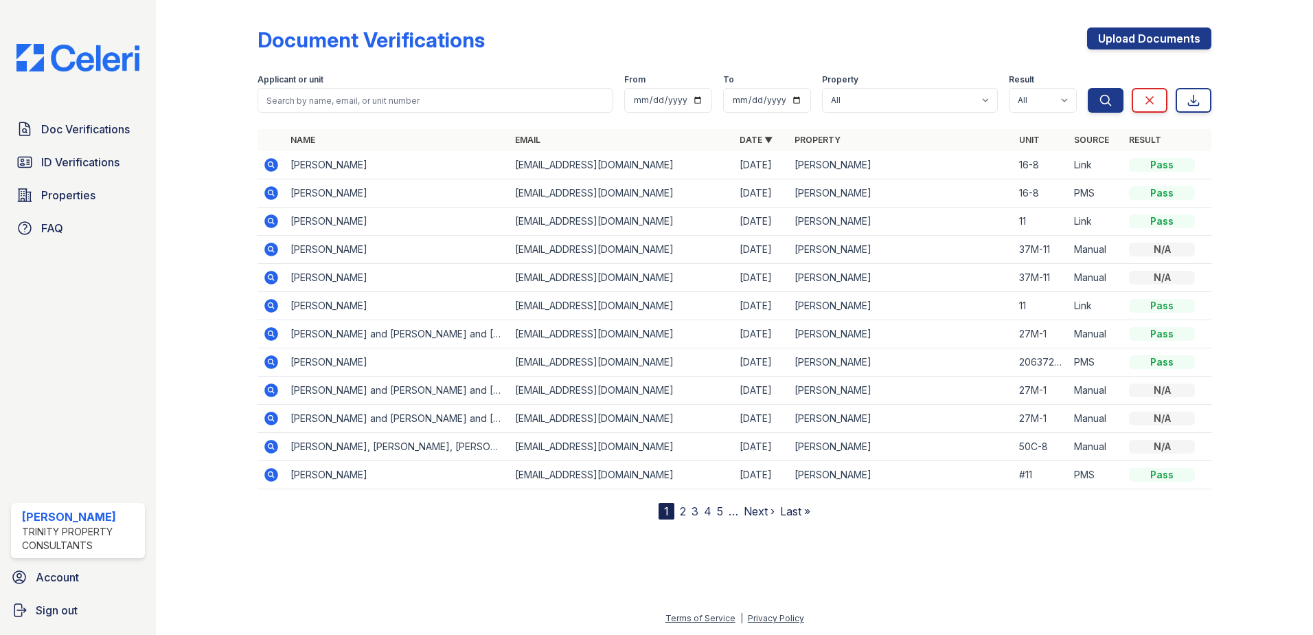
click at [269, 166] on icon at bounding box center [271, 165] width 16 height 16
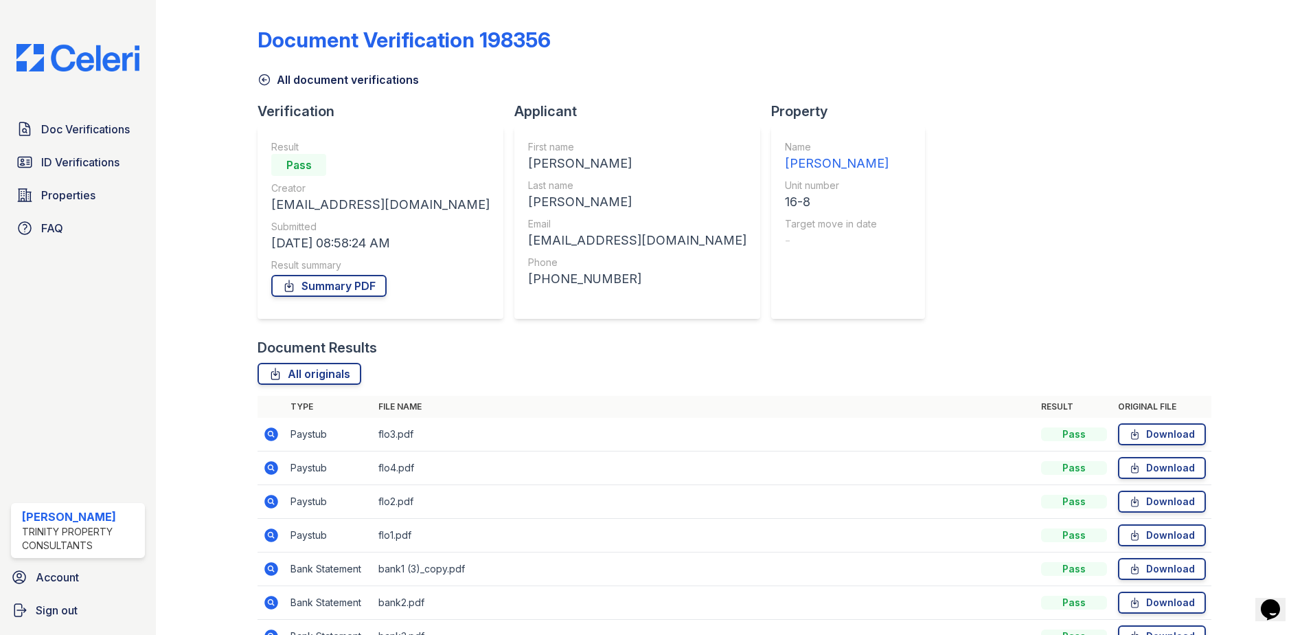
click at [269, 468] on icon at bounding box center [271, 467] width 16 height 16
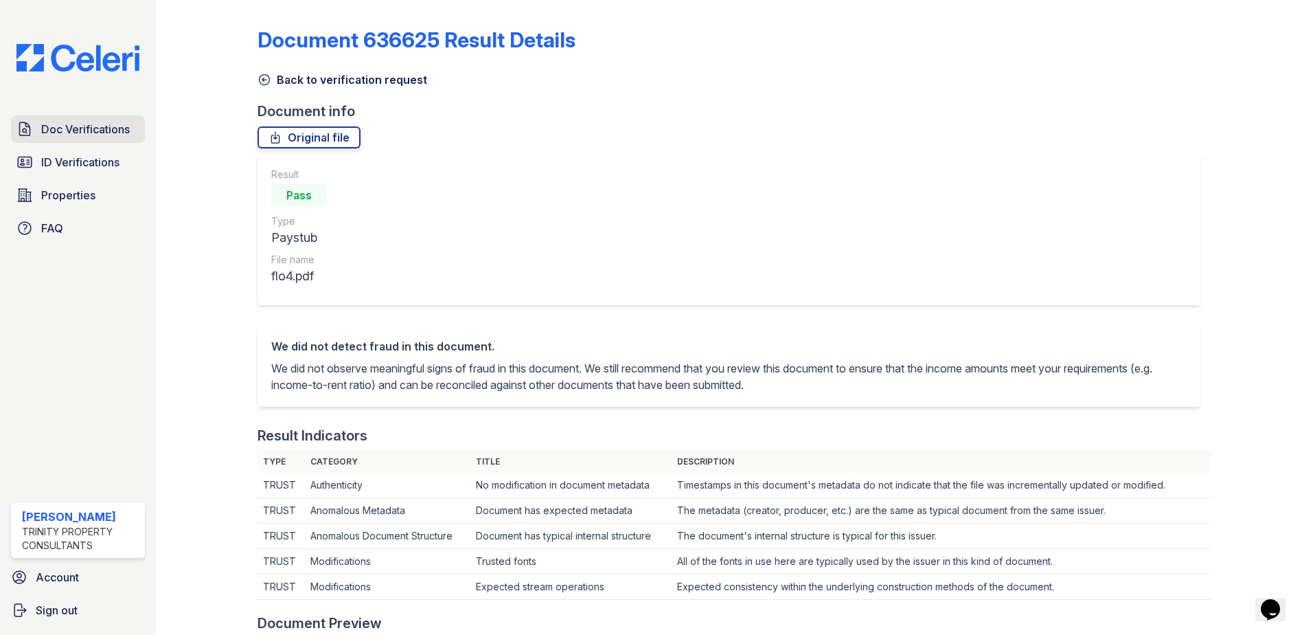
click at [59, 130] on span "Doc Verifications" at bounding box center [85, 129] width 89 height 16
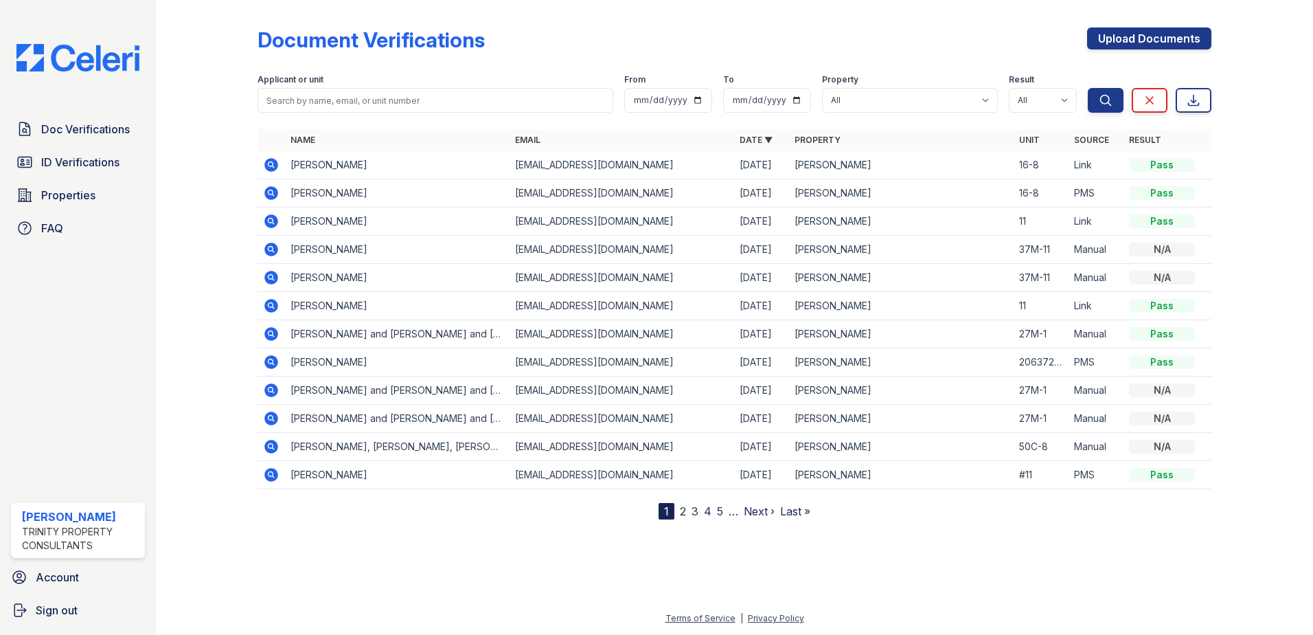
click at [264, 164] on icon at bounding box center [271, 165] width 16 height 16
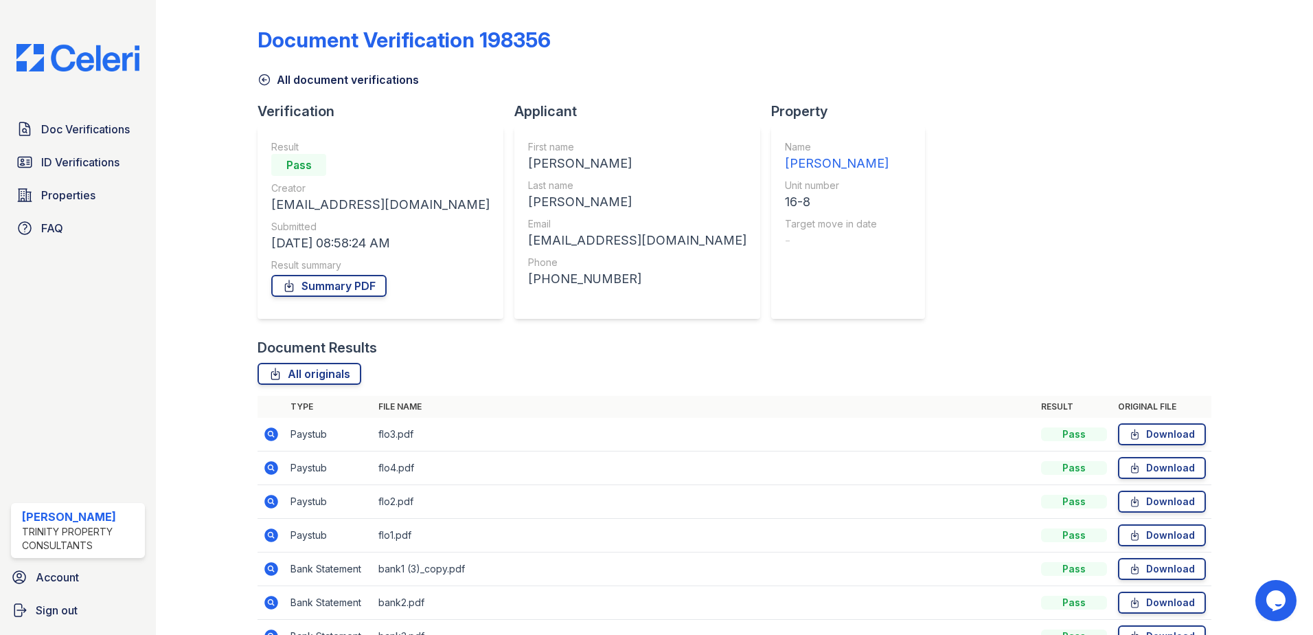
click at [264, 432] on icon at bounding box center [271, 434] width 16 height 16
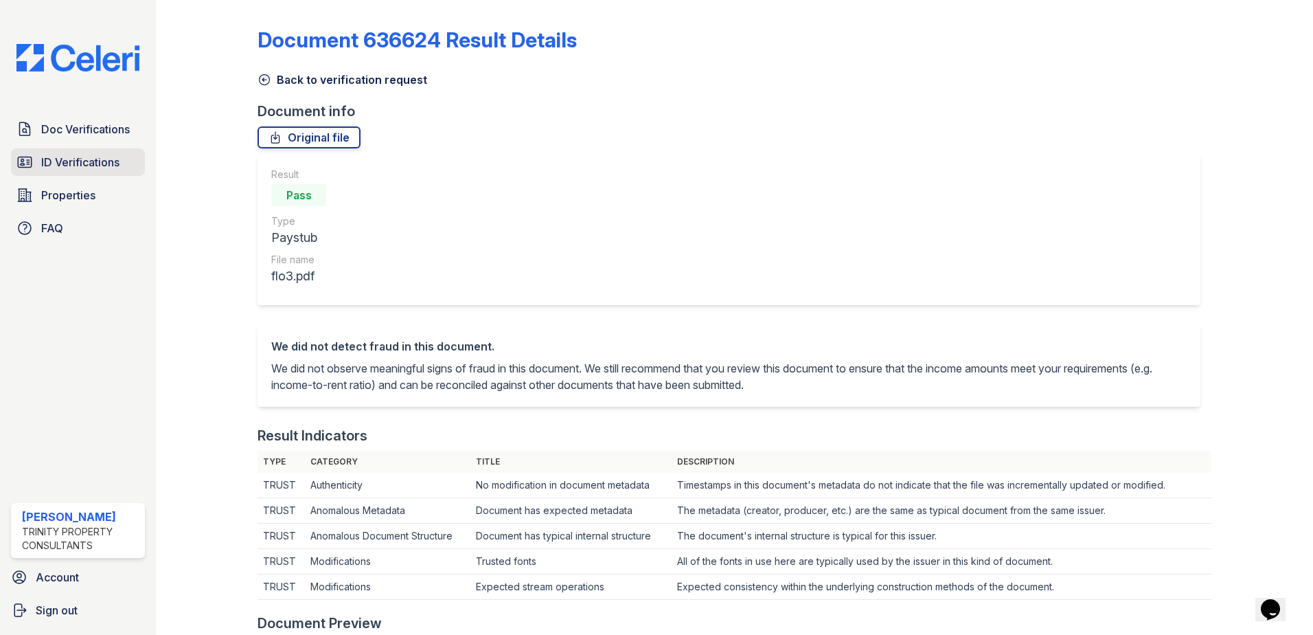
click at [58, 153] on link "ID Verifications" at bounding box center [78, 161] width 134 height 27
